Goal: Task Accomplishment & Management: Manage account settings

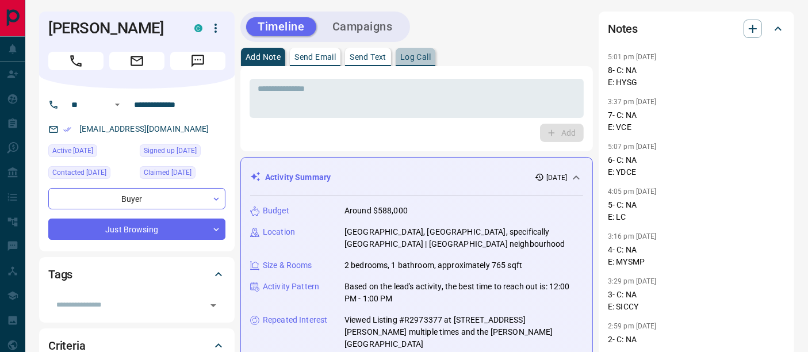
click at [419, 57] on p "Log Call" at bounding box center [415, 57] width 30 height 8
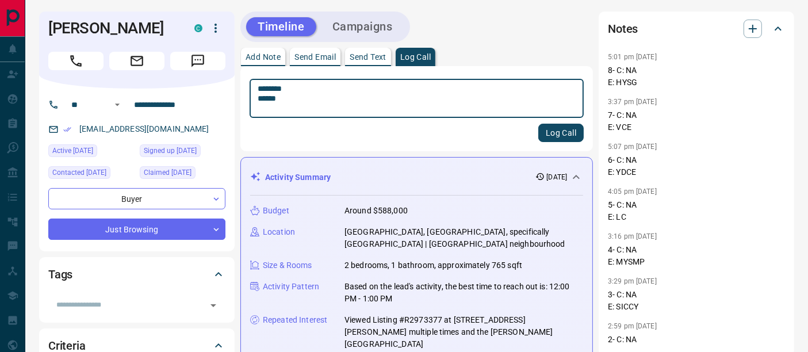
type textarea "******** ******"
click at [557, 125] on button "Log Call" at bounding box center [560, 133] width 45 height 18
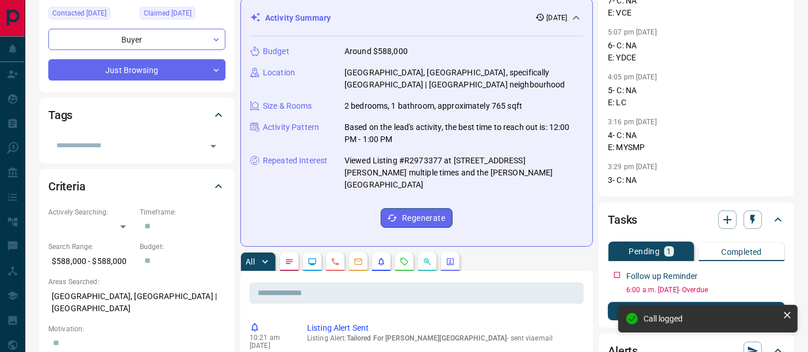
scroll to position [319, 0]
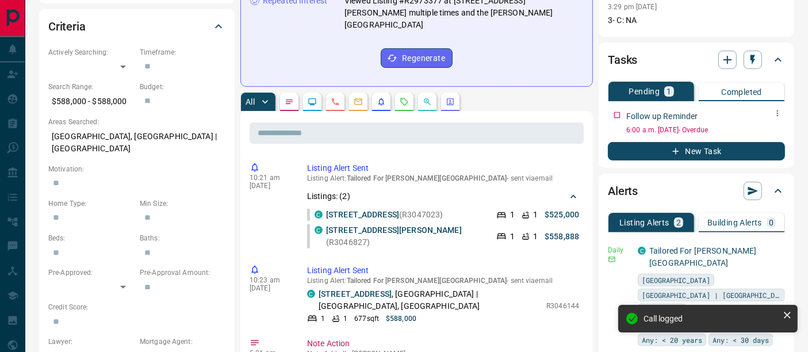
click at [779, 113] on icon "button" at bounding box center [777, 113] width 9 height 9
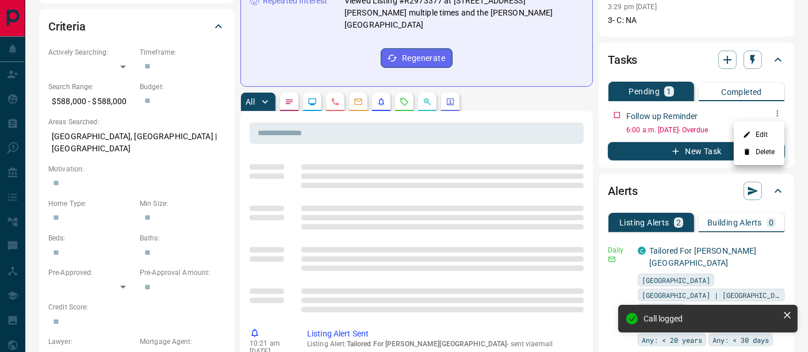
scroll to position [315, 0]
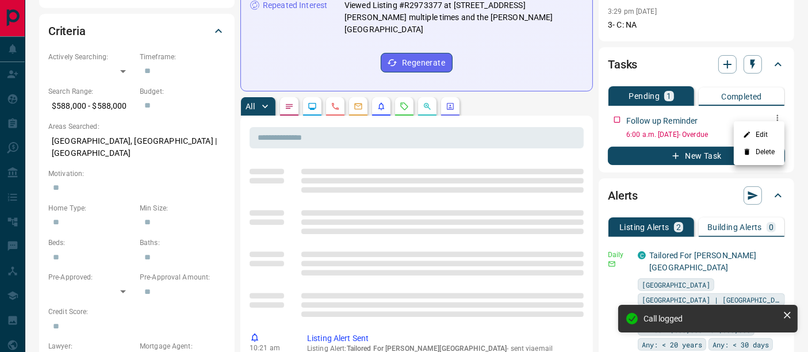
click at [771, 134] on div "Edit Delete" at bounding box center [404, 176] width 808 height 352
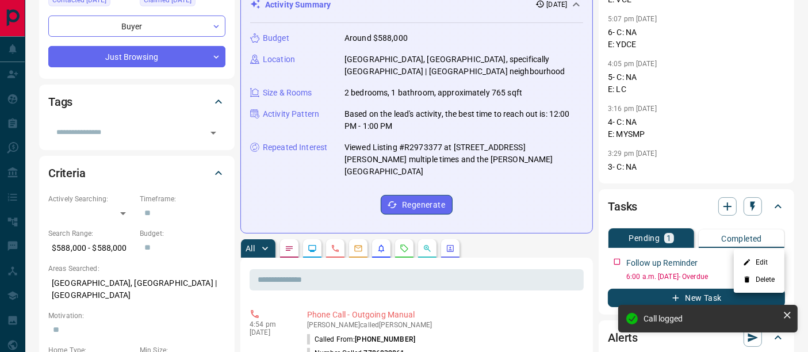
scroll to position [192, 0]
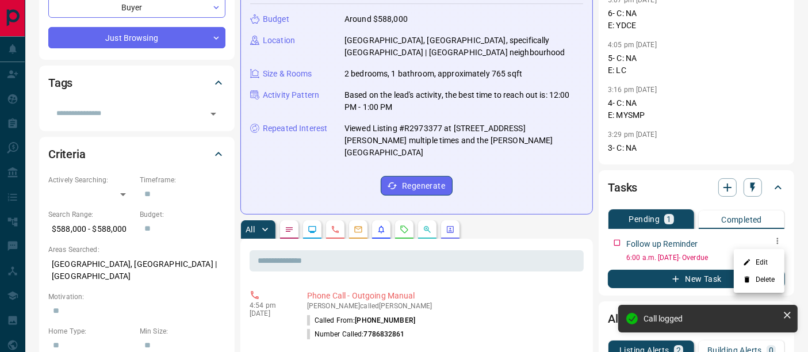
click at [760, 257] on li "Edit" at bounding box center [759, 262] width 51 height 17
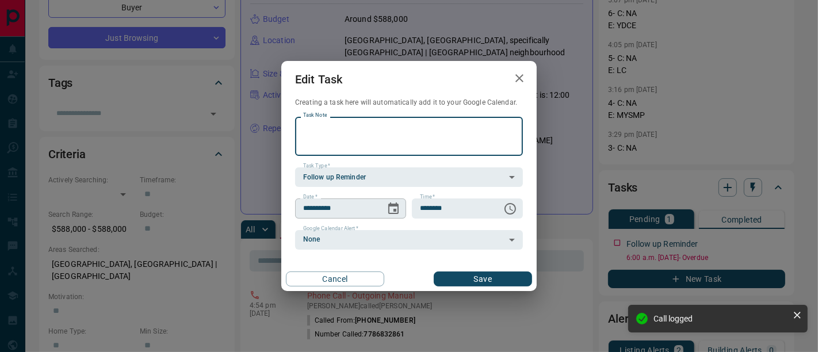
click at [391, 214] on icon "Choose date, selected date is Sep 12, 2025" at bounding box center [394, 209] width 14 height 14
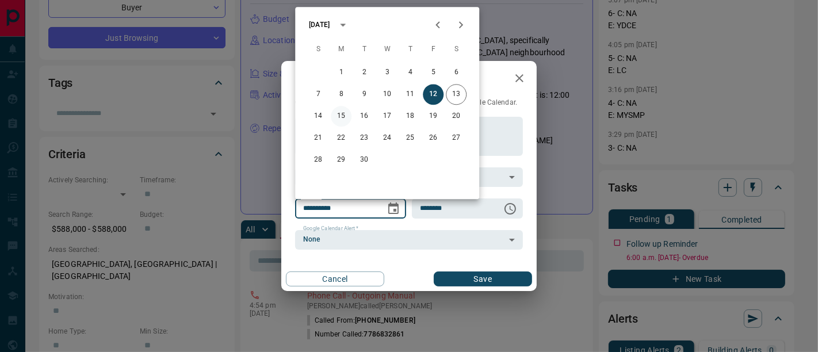
click at [341, 117] on button "15" at bounding box center [341, 116] width 21 height 21
type input "**********"
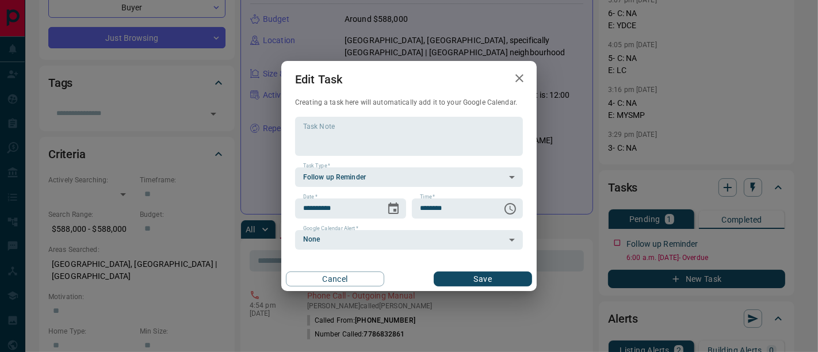
click at [459, 276] on button "Save" at bounding box center [483, 279] width 98 height 15
